Goal: Task Accomplishment & Management: Use online tool/utility

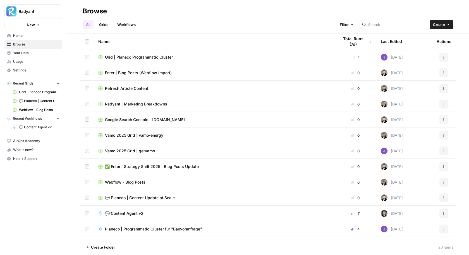
click at [123, 59] on span "Grid | Planeco Programmatic Cluster" at bounding box center [139, 57] width 68 height 6
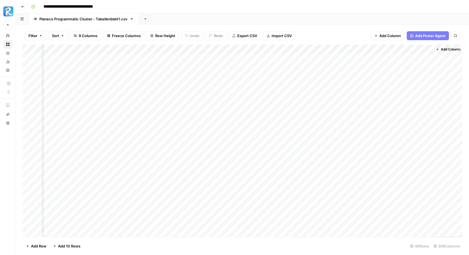
scroll to position [0, 250]
click at [326, 57] on div "Add Column" at bounding box center [243, 141] width 440 height 193
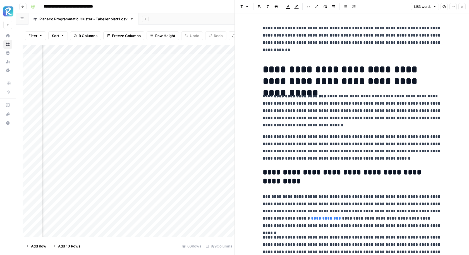
click at [463, 5] on button "Close" at bounding box center [462, 6] width 7 height 7
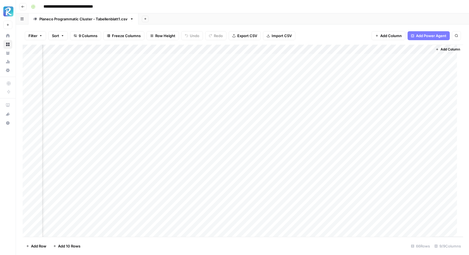
scroll to position [0, 250]
click at [392, 37] on span "Add Column" at bounding box center [391, 36] width 22 height 6
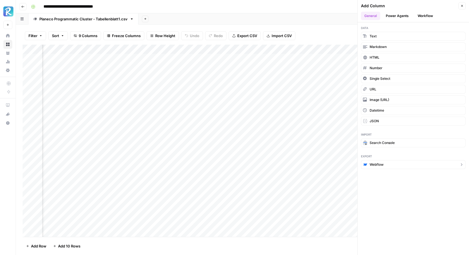
click at [387, 161] on button "Webflow" at bounding box center [413, 164] width 105 height 9
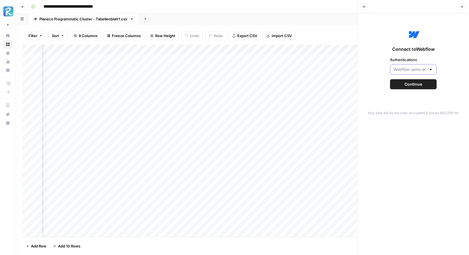
click at [412, 68] on input "Authentications" at bounding box center [410, 70] width 33 height 6
click at [409, 97] on span "Webflow Planeco" at bounding box center [412, 99] width 35 height 6
type input "Webflow Planeco"
click at [419, 84] on span "Continue" at bounding box center [414, 85] width 18 height 6
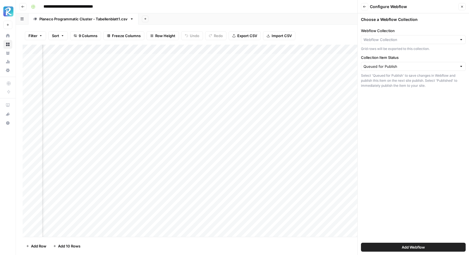
click at [380, 35] on div "Webflow Collection Grid rows will be exported to this collection." at bounding box center [413, 39] width 105 height 23
click at [383, 39] on input "Webflow Collection" at bounding box center [411, 40] width 94 height 6
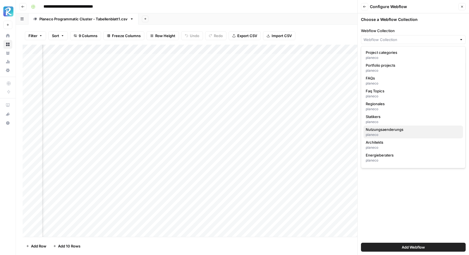
click at [390, 131] on span "Nutzungsaenderungs" at bounding box center [412, 130] width 93 height 6
type input "Nutzungsaenderungs"
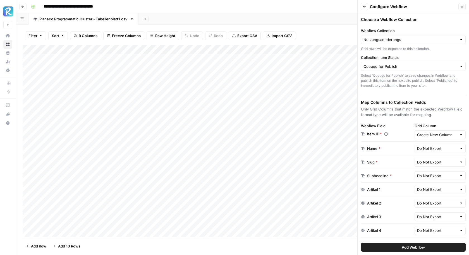
scroll to position [0, 0]
click at [430, 133] on input "Grid Column" at bounding box center [437, 135] width 40 height 6
click at [423, 148] on icon "button" at bounding box center [421, 147] width 4 height 4
type input "Create New Column"
click at [430, 146] on input "text" at bounding box center [437, 149] width 40 height 6
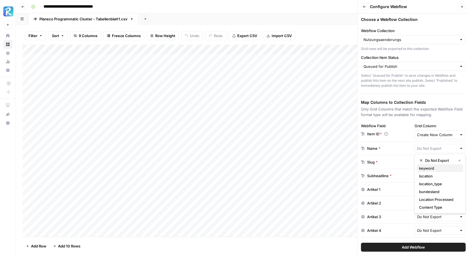
click at [435, 169] on span "keyword" at bounding box center [439, 169] width 40 height 6
type input "keyword"
click at [93, 61] on div "Add Column" at bounding box center [243, 141] width 440 height 193
click at [434, 159] on input "text" at bounding box center [437, 162] width 40 height 6
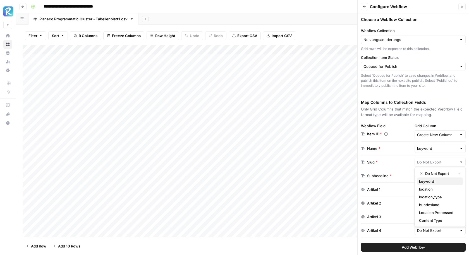
click at [427, 182] on span "keyword" at bounding box center [439, 182] width 40 height 6
type input "keyword"
click at [403, 169] on div "Subheadline * Do Not Export" at bounding box center [413, 176] width 105 height 14
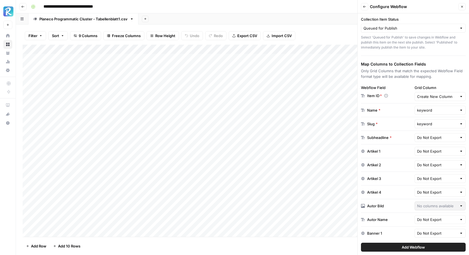
scroll to position [42, 0]
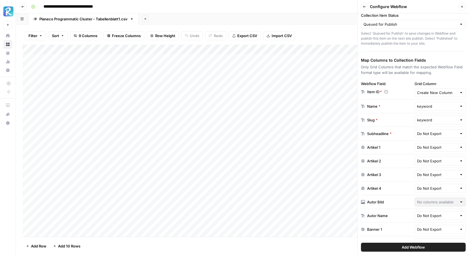
click at [378, 131] on div "Subheadline *" at bounding box center [379, 134] width 25 height 6
click at [406, 134] on div "Subheadline *" at bounding box center [386, 134] width 51 height 6
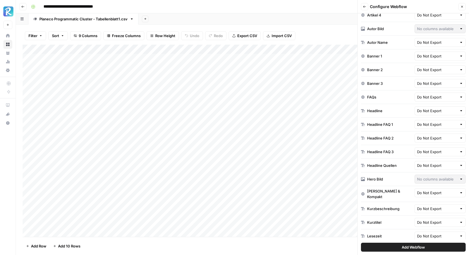
scroll to position [216, 0]
click at [321, 32] on div "Filter Sort 9 Columns Freeze Columns Row Height Undo Redo Export CSV Import CSV…" at bounding box center [243, 36] width 440 height 18
click at [424, 252] on div "Add Webflow" at bounding box center [413, 248] width 105 height 16
click at [416, 246] on span "Add Webflow" at bounding box center [413, 248] width 23 height 6
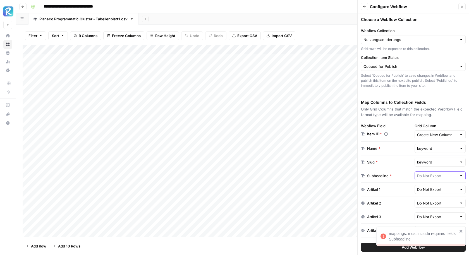
click at [432, 173] on input "text" at bounding box center [437, 176] width 40 height 6
click at [437, 197] on span "keyword" at bounding box center [439, 195] width 40 height 6
type input "keyword"
click at [369, 248] on button "Add Webflow" at bounding box center [413, 247] width 105 height 9
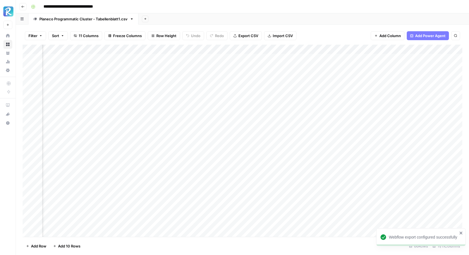
scroll to position [0, 381]
click at [447, 49] on span "Add Column" at bounding box center [450, 49] width 20 height 5
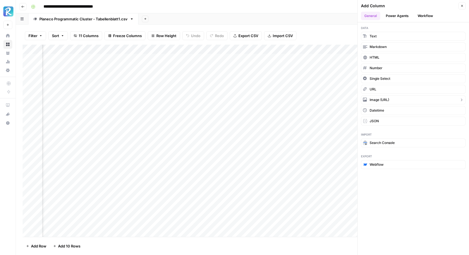
click at [384, 96] on button "Image (URL)" at bounding box center [413, 100] width 105 height 9
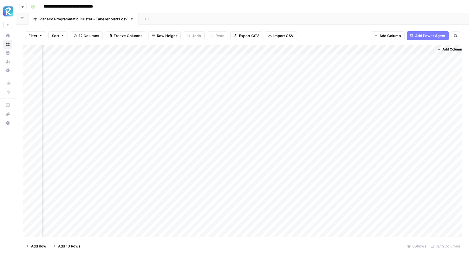
scroll to position [0, 431]
drag, startPoint x: 403, startPoint y: 49, endPoint x: 65, endPoint y: 48, distance: 337.9
click at [65, 48] on div "Add Column" at bounding box center [243, 141] width 440 height 193
drag, startPoint x: 135, startPoint y: 50, endPoint x: 76, endPoint y: 50, distance: 59.2
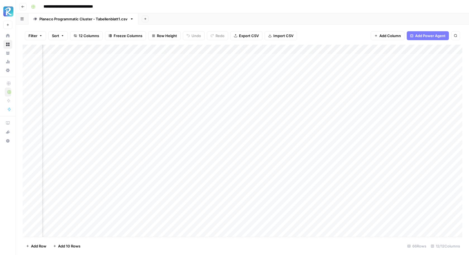
click at [76, 50] on div "Add Column" at bounding box center [243, 141] width 440 height 193
drag, startPoint x: 194, startPoint y: 46, endPoint x: 280, endPoint y: 61, distance: 87.2
click at [280, 61] on div "Add Column" at bounding box center [243, 141] width 440 height 193
click at [266, 59] on div "Add Column" at bounding box center [243, 141] width 440 height 193
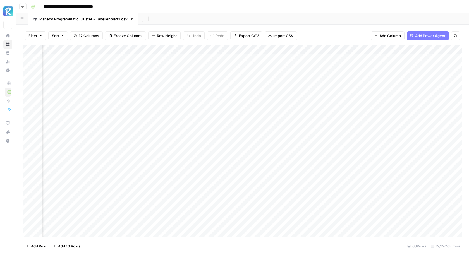
click at [266, 59] on div "Add Column" at bounding box center [243, 141] width 440 height 193
type input "**********"
click at [279, 55] on div "Add Column" at bounding box center [243, 141] width 440 height 193
click at [296, 62] on div "Add Column" at bounding box center [243, 141] width 440 height 193
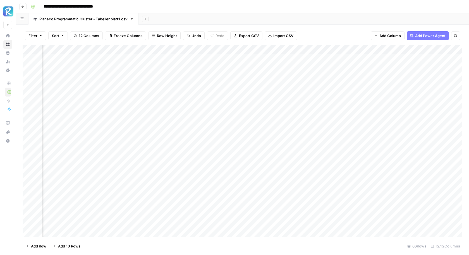
click at [296, 62] on div "Add Column" at bounding box center [243, 141] width 440 height 193
drag, startPoint x: 297, startPoint y: 63, endPoint x: 286, endPoint y: 224, distance: 162.1
click at [286, 224] on div "Add Column" at bounding box center [243, 141] width 440 height 193
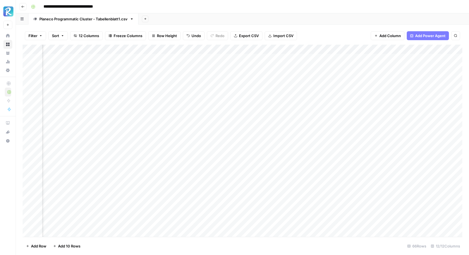
click at [268, 46] on div "Add Column" at bounding box center [243, 141] width 440 height 193
click at [268, 46] on div at bounding box center [271, 50] width 51 height 11
click at [265, 64] on input "New Column" at bounding box center [279, 63] width 57 height 6
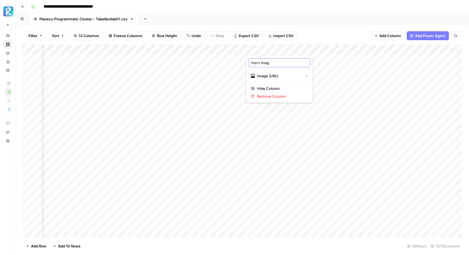
type input "Hero Image"
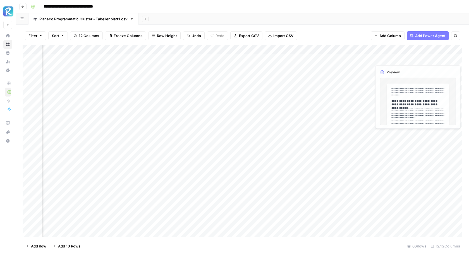
scroll to position [0, 431]
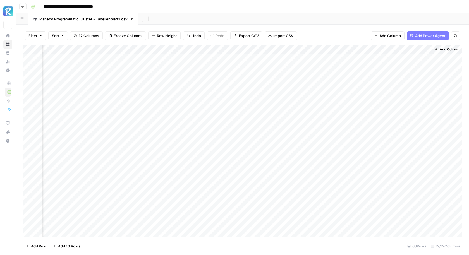
click at [340, 52] on div "Add Column" at bounding box center [243, 141] width 440 height 193
click at [320, 83] on span "Edit" at bounding box center [335, 84] width 49 height 6
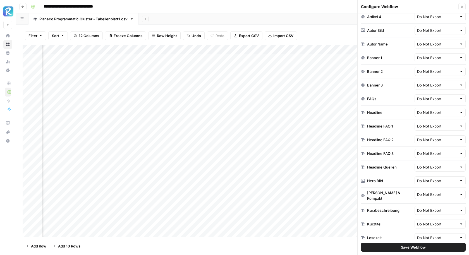
scroll to position [215, 0]
click at [427, 177] on input "text" at bounding box center [437, 180] width 40 height 6
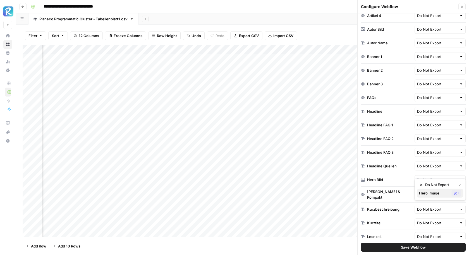
click at [428, 193] on span "Hero Image" at bounding box center [434, 193] width 30 height 6
type input "Hero Image"
click at [402, 247] on span "Save Webflow" at bounding box center [413, 248] width 25 height 6
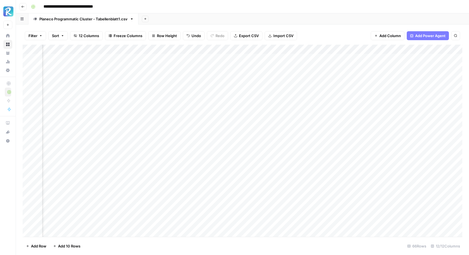
scroll to position [0, 431]
click at [340, 48] on div "Add Column" at bounding box center [243, 141] width 440 height 193
click at [312, 83] on span "Edit" at bounding box center [335, 84] width 49 height 6
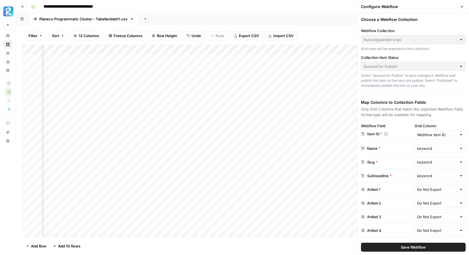
click at [464, 7] on button "Close" at bounding box center [462, 6] width 7 height 7
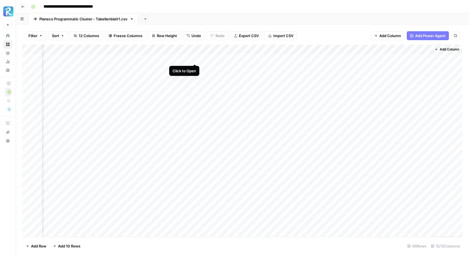
click at [194, 58] on div "Add Column" at bounding box center [243, 141] width 440 height 193
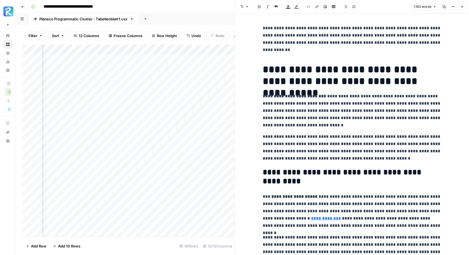
click at [463, 6] on icon "button" at bounding box center [462, 6] width 3 height 3
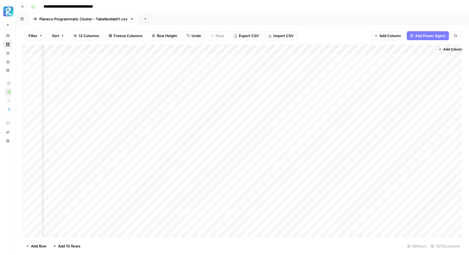
scroll to position [0, 425]
click at [144, 48] on div "Add Column" at bounding box center [243, 141] width 440 height 193
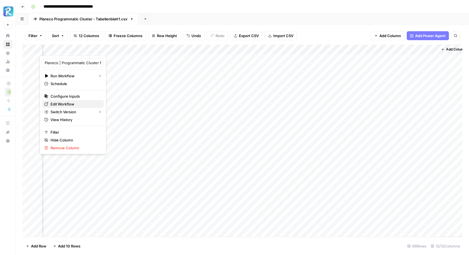
click at [59, 104] on span "Edit Workflow" at bounding box center [75, 104] width 49 height 6
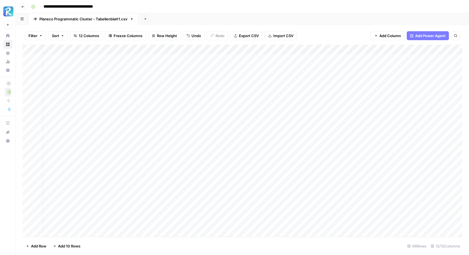
scroll to position [0, 122]
click at [358, 16] on div "Add Sheet" at bounding box center [304, 18] width 331 height 11
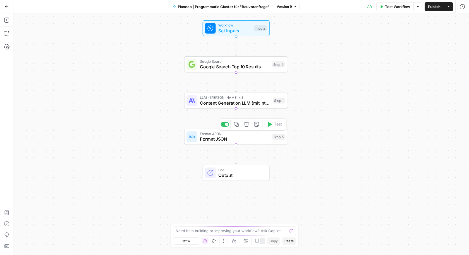
click at [254, 139] on span "Format JSON" at bounding box center [235, 139] width 70 height 7
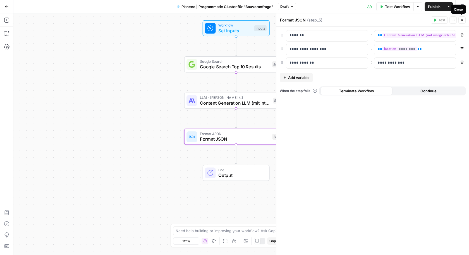
click at [462, 22] on button "Close" at bounding box center [462, 19] width 7 height 7
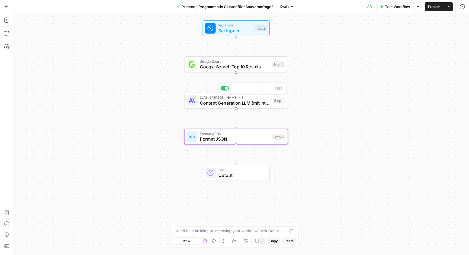
click at [246, 101] on span "Content Generation LLM (mit integrierter SEO-Optimierung)" at bounding box center [235, 103] width 70 height 7
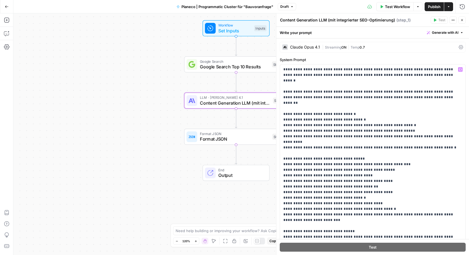
click at [126, 123] on div "Workflow Set Inputs Inputs Google Search Google Search Top 10 Results Step 4 LL…" at bounding box center [241, 134] width 456 height 242
click at [214, 139] on span "Format JSON" at bounding box center [235, 139] width 70 height 7
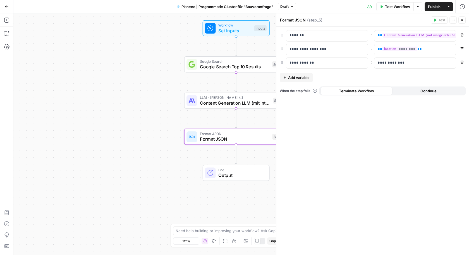
click at [463, 20] on icon "button" at bounding box center [462, 19] width 3 height 3
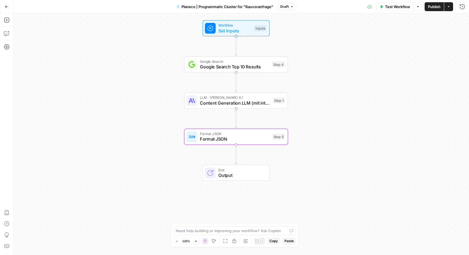
click at [209, 103] on span "Content Generation LLM (mit integrierter SEO-Optimierung)" at bounding box center [235, 103] width 70 height 7
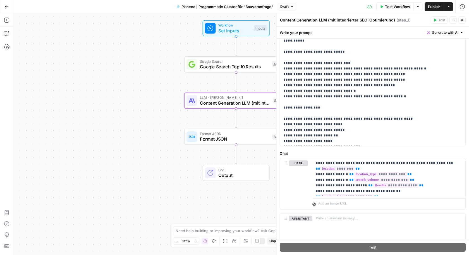
scroll to position [174, 0]
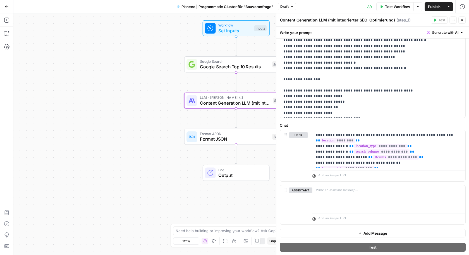
click at [462, 20] on icon "button" at bounding box center [462, 20] width 2 height 2
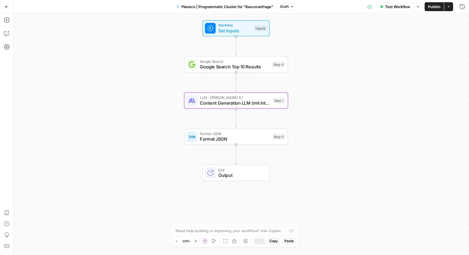
click at [240, 104] on span "Content Generation LLM (mit integrierter SEO-Optimierung)" at bounding box center [235, 103] width 70 height 7
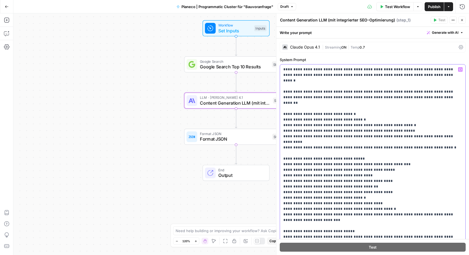
click at [242, 29] on span "Set Inputs" at bounding box center [234, 30] width 33 height 7
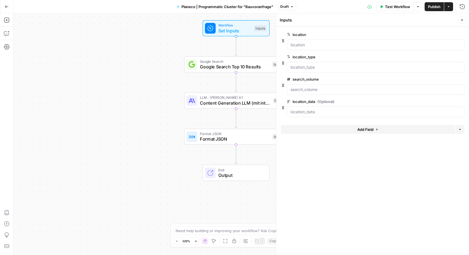
click at [464, 21] on icon "button" at bounding box center [462, 19] width 3 height 3
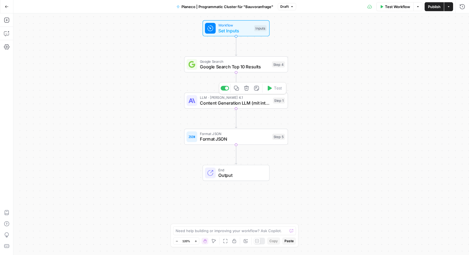
click at [215, 68] on span "Google Search Top 10 Results" at bounding box center [234, 66] width 69 height 7
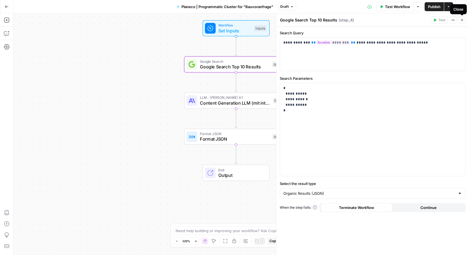
click at [462, 21] on icon "button" at bounding box center [462, 19] width 3 height 3
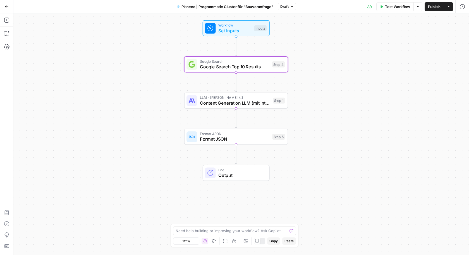
click at [219, 97] on span "LLM · [PERSON_NAME] 4.1" at bounding box center [235, 97] width 70 height 5
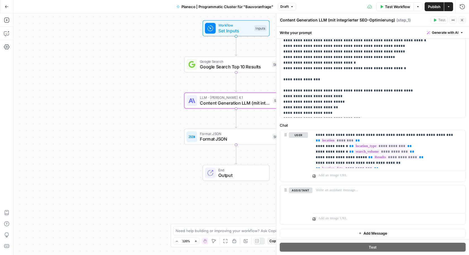
click at [463, 20] on icon "button" at bounding box center [462, 19] width 3 height 3
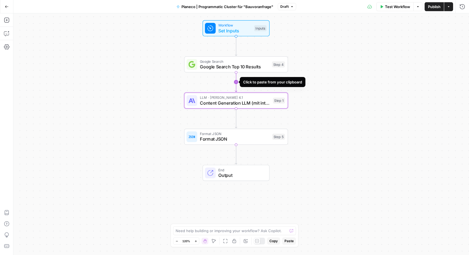
click at [236, 82] on icon "Edge from step_4 to step_1" at bounding box center [236, 82] width 2 height 20
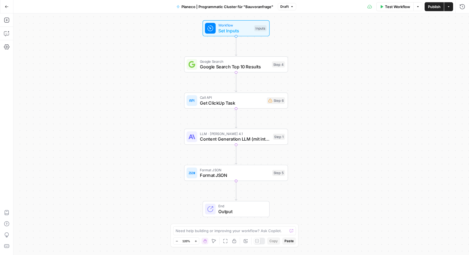
click at [201, 106] on span "Get ClickUp Task" at bounding box center [232, 103] width 64 height 7
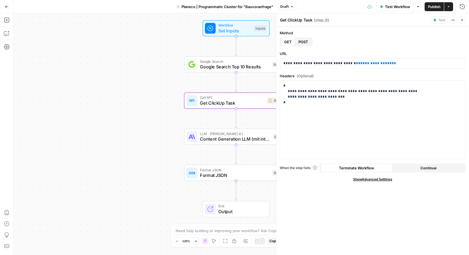
click at [461, 21] on icon "button" at bounding box center [462, 19] width 3 height 3
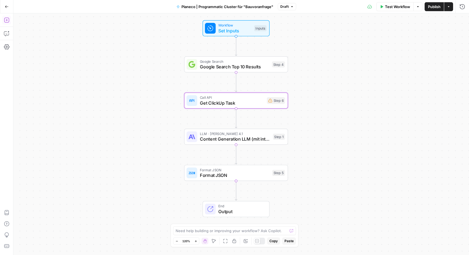
click at [8, 21] on icon "button" at bounding box center [7, 20] width 6 height 6
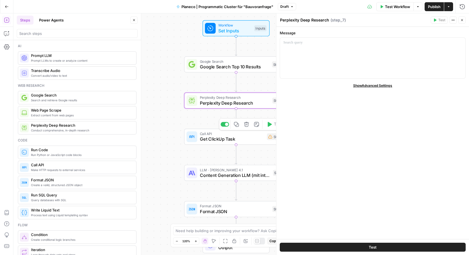
click at [233, 139] on span "Get ClickUp Task" at bounding box center [232, 139] width 64 height 7
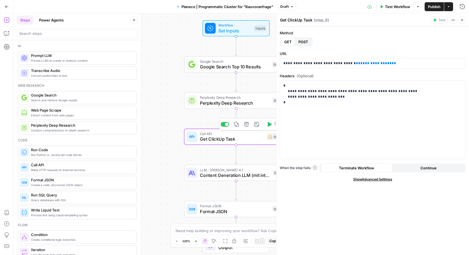
click at [249, 127] on button "Delete step" at bounding box center [246, 124] width 9 height 9
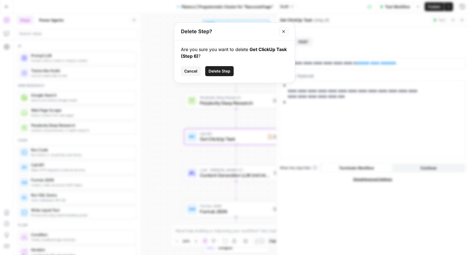
click at [222, 71] on span "Delete Step" at bounding box center [220, 71] width 22 height 6
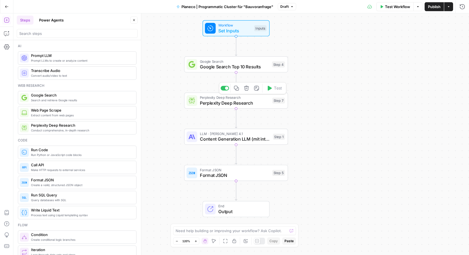
click at [266, 103] on span "Perplexity Deep Research" at bounding box center [235, 103] width 70 height 7
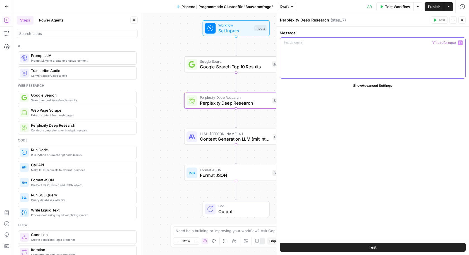
click at [321, 64] on div at bounding box center [372, 58] width 185 height 41
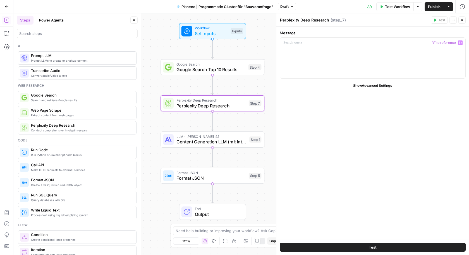
click at [217, 33] on span "Set Inputs" at bounding box center [211, 33] width 33 height 7
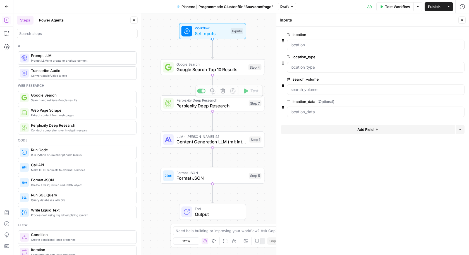
click at [223, 73] on div "Google Search Google Search Top 10 Results Step 4 Copy step Delete step Add Not…" at bounding box center [213, 67] width 104 height 16
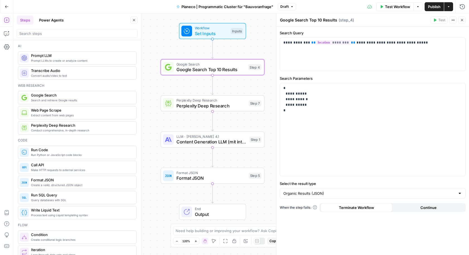
click at [216, 107] on span "Perplexity Deep Research" at bounding box center [211, 105] width 70 height 7
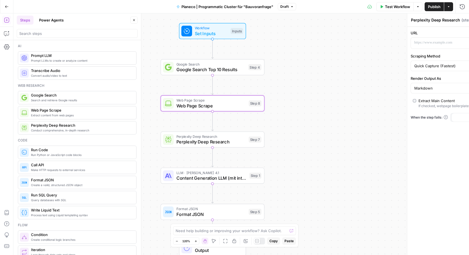
type textarea "Web Page Scrape"
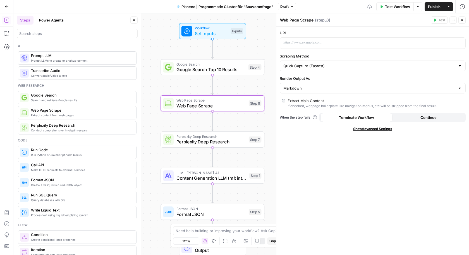
click at [187, 100] on span "Web Page Scrape" at bounding box center [211, 100] width 70 height 5
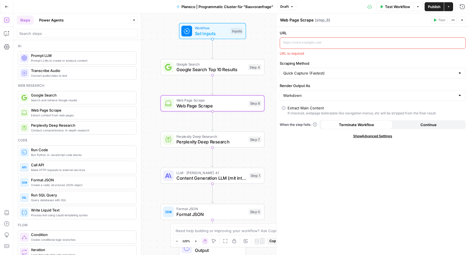
click at [310, 42] on p at bounding box center [368, 43] width 170 height 6
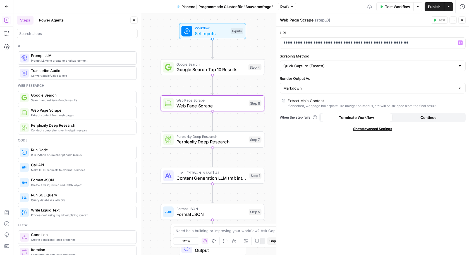
click at [331, 35] on label "URL" at bounding box center [373, 33] width 186 height 6
click at [319, 63] on input "Scraping Method" at bounding box center [369, 66] width 172 height 6
click at [302, 86] on span "Detailed Scrape (Slowest)" at bounding box center [372, 87] width 174 height 6
type input "Detailed Scrape (Slowest)"
click at [236, 140] on span "Perplexity Deep Research" at bounding box center [211, 142] width 70 height 7
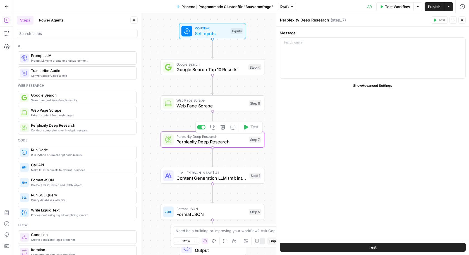
click at [220, 106] on span "Web Page Scrape" at bounding box center [211, 105] width 70 height 7
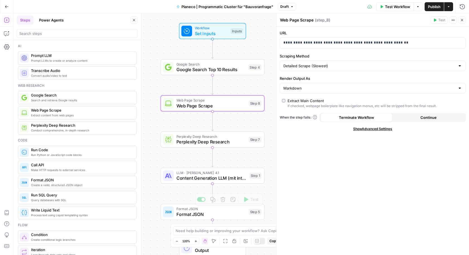
click at [213, 176] on span "Content Generation LLM (mit integrierter SEO-Optimierung)" at bounding box center [211, 178] width 70 height 7
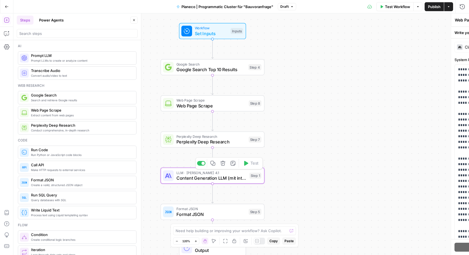
type textarea "Content Generation LLM (mit integrierter SEO-Optimierung)"
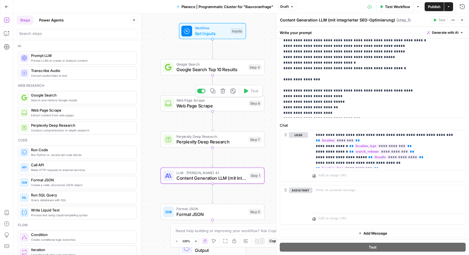
click at [200, 105] on span "Web Page Scrape" at bounding box center [211, 105] width 70 height 7
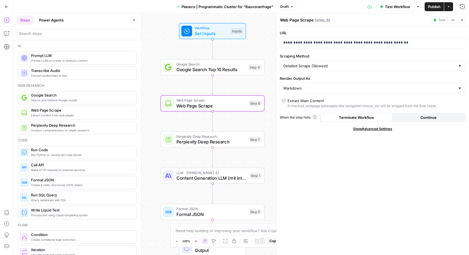
click at [212, 146] on div "Perplexity Deep Research Perplexity Deep Research Step 7 Copy step Delete step …" at bounding box center [213, 140] width 104 height 16
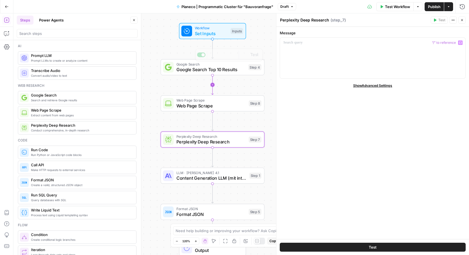
click at [190, 70] on span "Google Search Top 10 Results" at bounding box center [210, 69] width 69 height 7
